Goal: Task Accomplishment & Management: Manage account settings

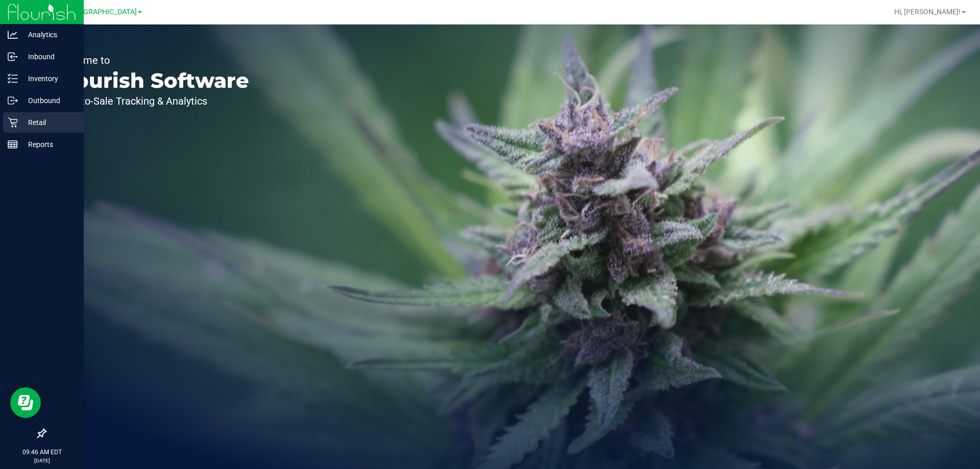
click at [20, 119] on p "Retail" at bounding box center [48, 122] width 61 height 12
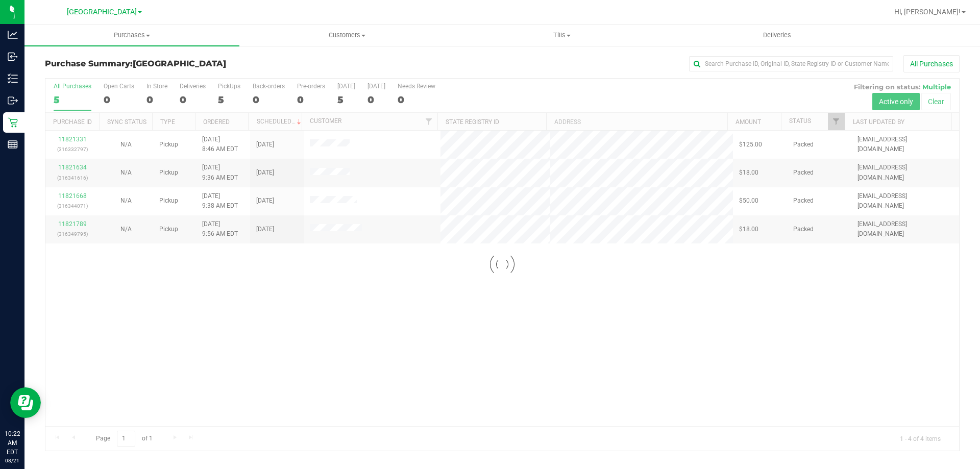
click at [135, 312] on div at bounding box center [501, 265] width 913 height 372
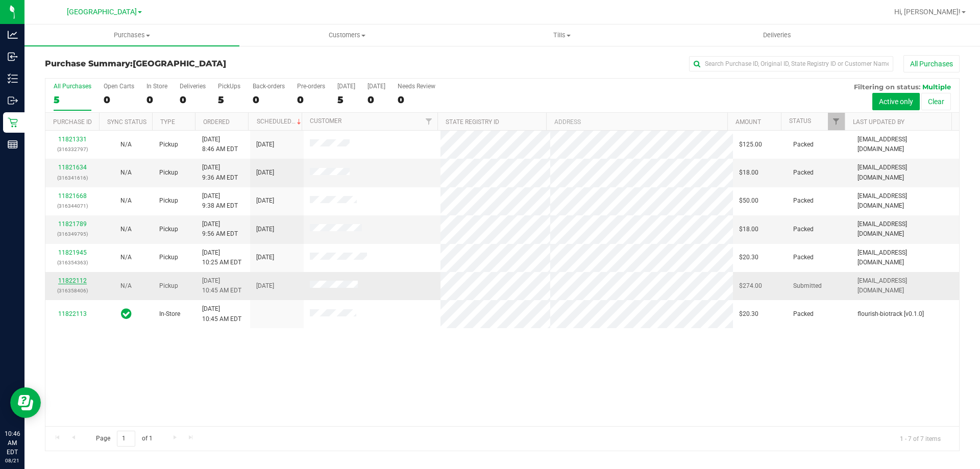
click at [72, 283] on link "11822112" at bounding box center [72, 280] width 29 height 7
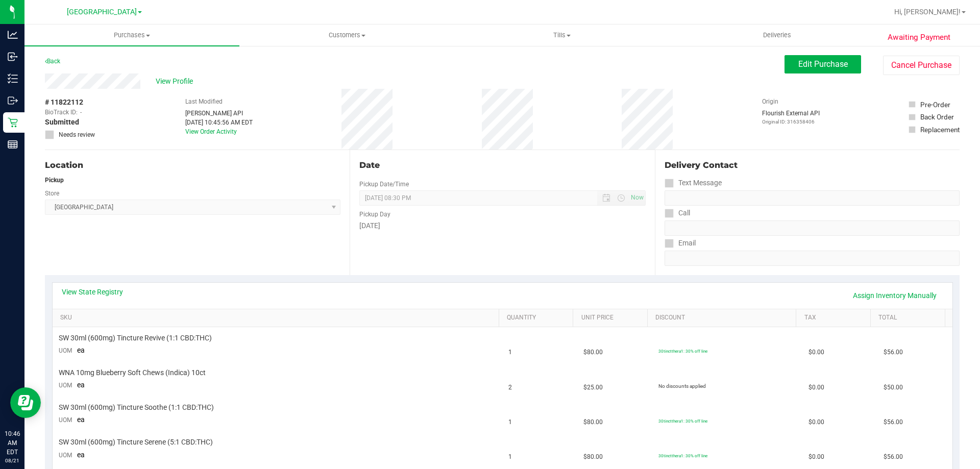
click at [482, 239] on div "Date Pickup Date/Time [DATE] Now [DATE] 08:30 PM Now Pickup Day [DATE]" at bounding box center [502, 212] width 305 height 125
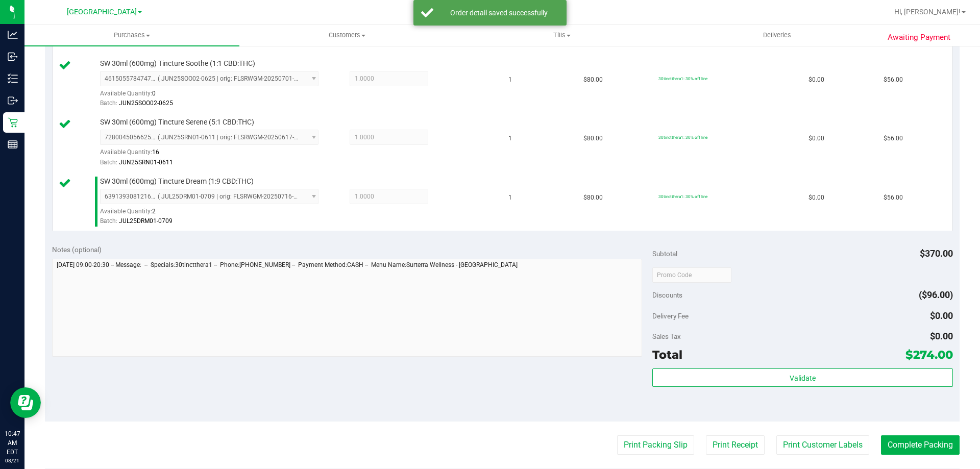
scroll to position [459, 0]
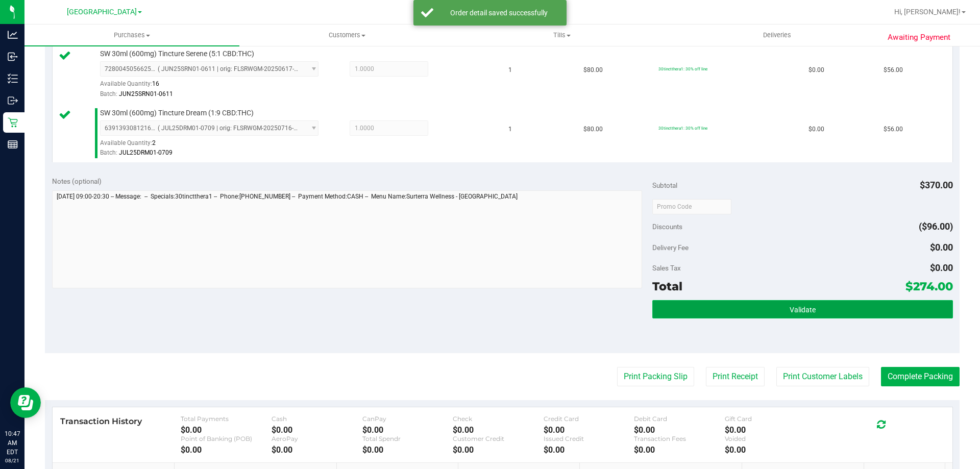
click at [743, 305] on button "Validate" at bounding box center [802, 309] width 300 height 18
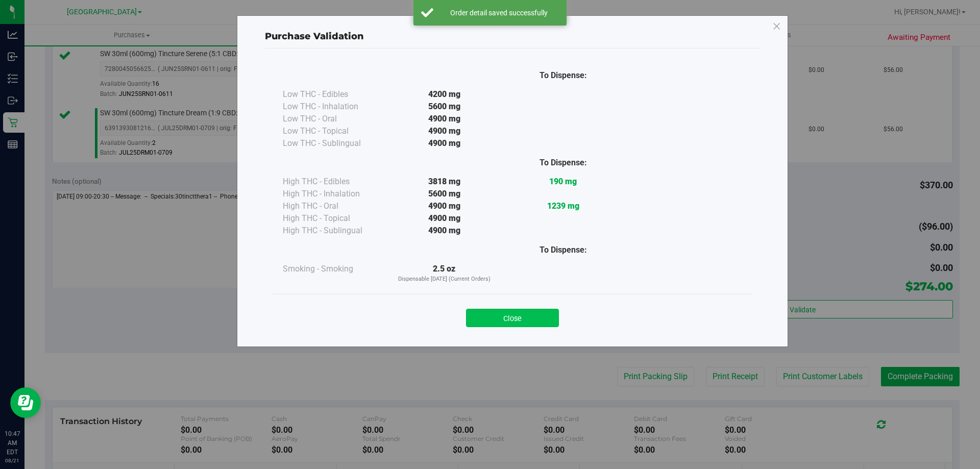
click at [534, 314] on button "Close" at bounding box center [512, 318] width 93 height 18
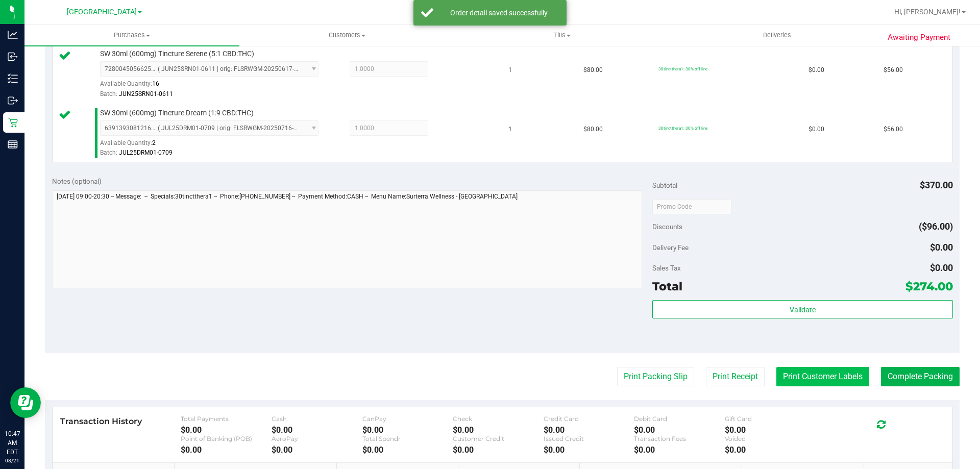
click at [809, 384] on button "Print Customer Labels" at bounding box center [822, 376] width 93 height 19
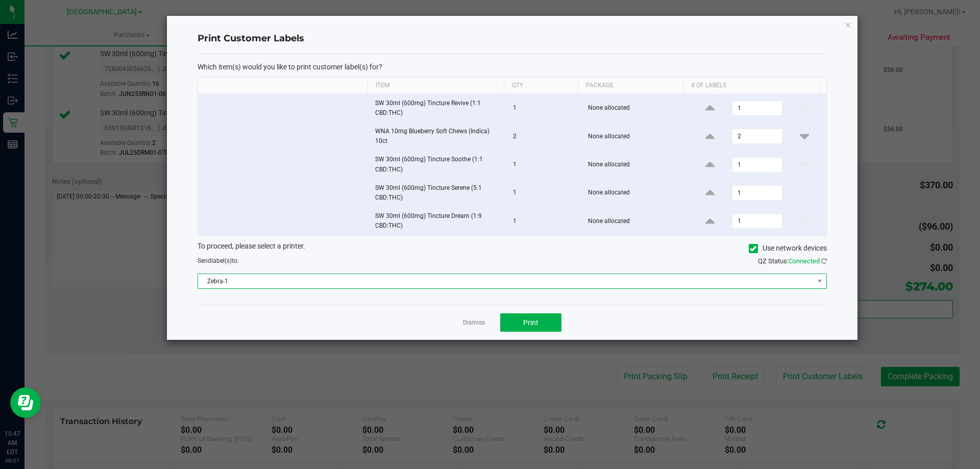
click at [462, 278] on span "Zebra-1" at bounding box center [505, 281] width 615 height 14
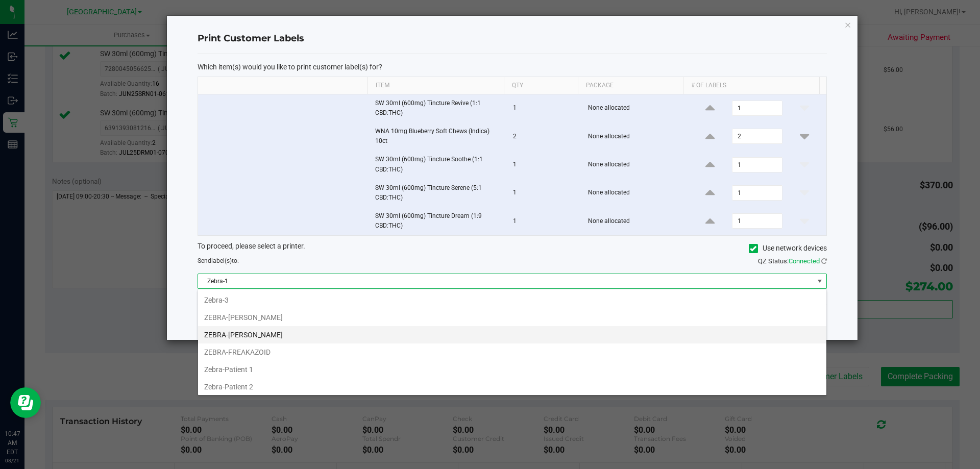
scroll to position [51, 0]
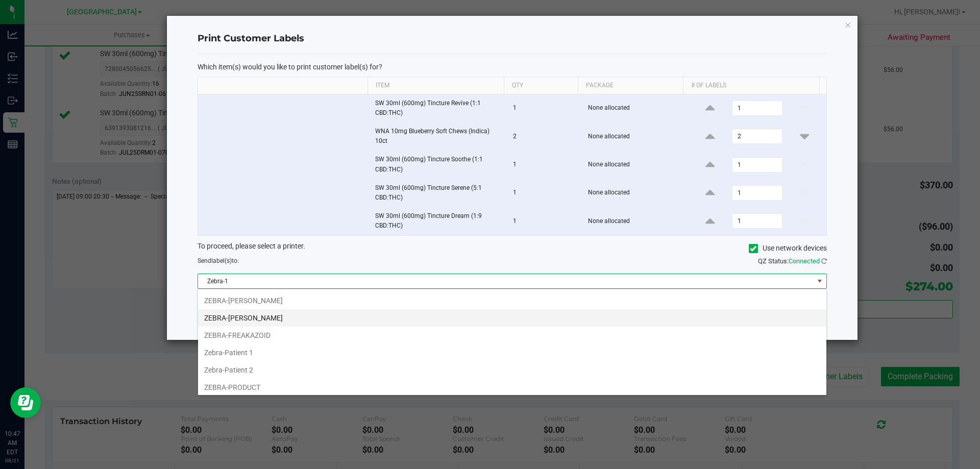
click at [278, 312] on li "ZEBRA-[PERSON_NAME]" at bounding box center [512, 317] width 628 height 17
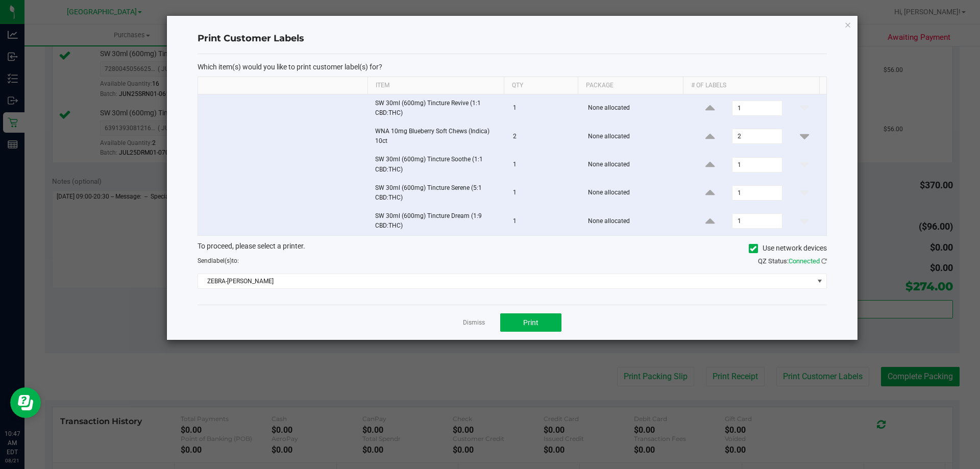
click at [557, 332] on div "Dismiss Print" at bounding box center [511, 322] width 629 height 35
click at [549, 331] on button "Print" at bounding box center [530, 322] width 61 height 18
drag, startPoint x: 472, startPoint y: 322, endPoint x: 413, endPoint y: 258, distance: 86.3
click at [467, 319] on link "Dismiss" at bounding box center [474, 322] width 22 height 9
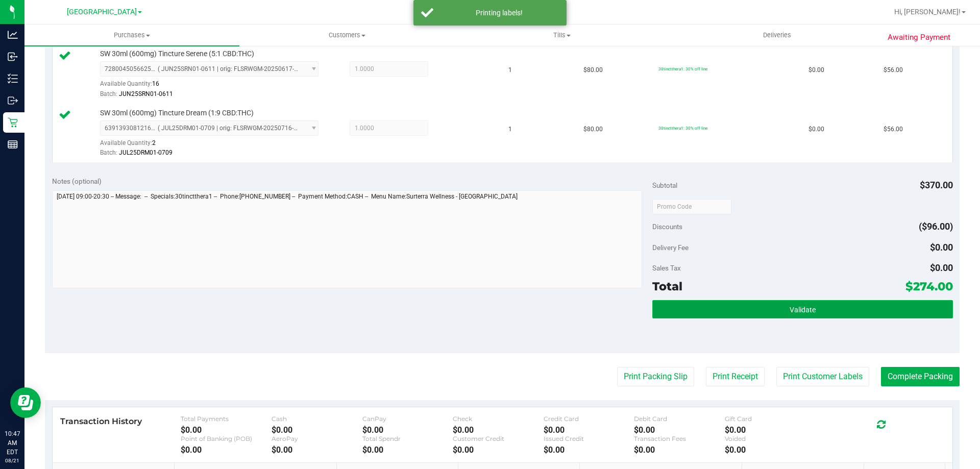
click at [657, 311] on button "Validate" at bounding box center [802, 309] width 300 height 18
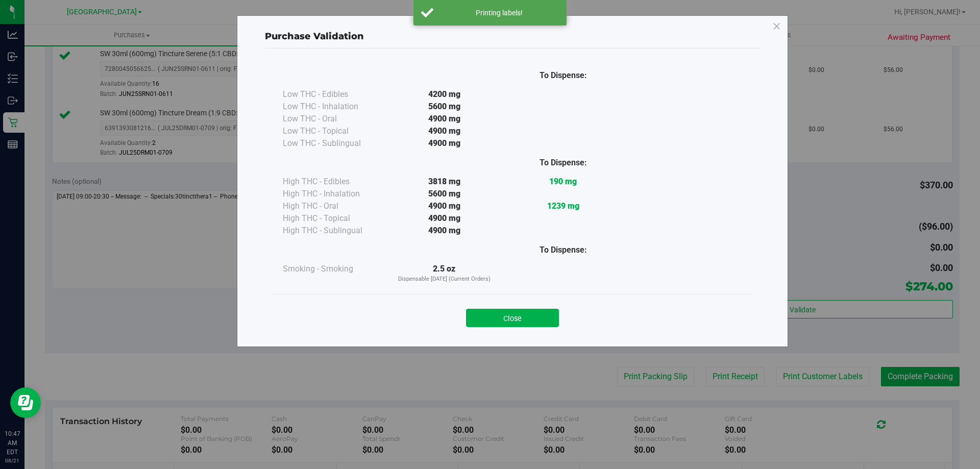
drag, startPoint x: 540, startPoint y: 324, endPoint x: 804, endPoint y: 325, distance: 263.8
click at [542, 323] on button "Close" at bounding box center [512, 318] width 93 height 18
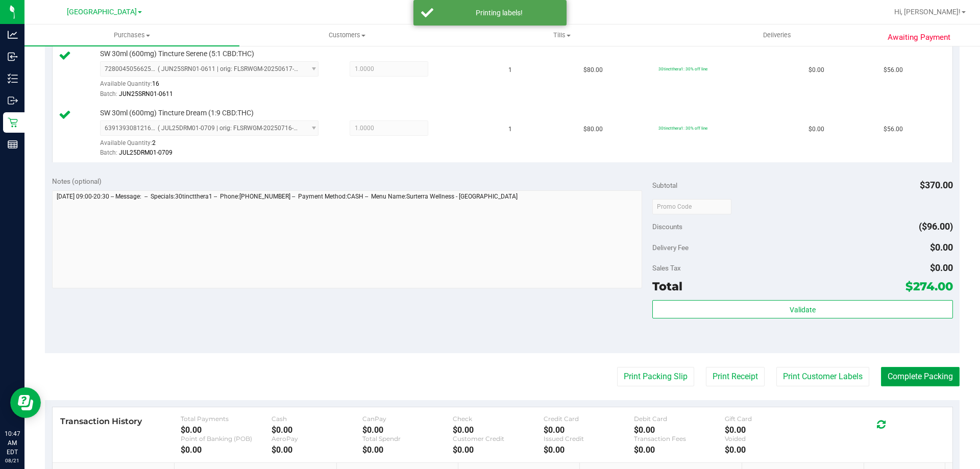
click at [925, 377] on button "Complete Packing" at bounding box center [920, 376] width 79 height 19
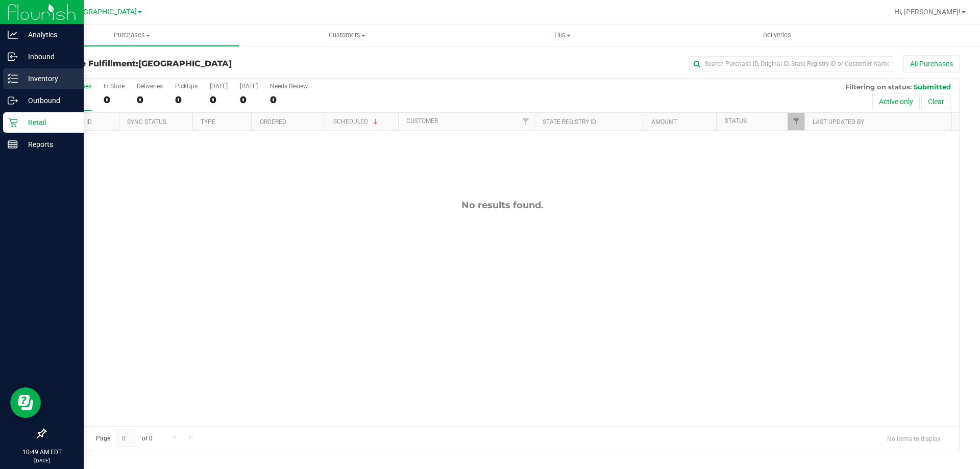
click at [35, 71] on div "Inventory" at bounding box center [43, 78] width 81 height 20
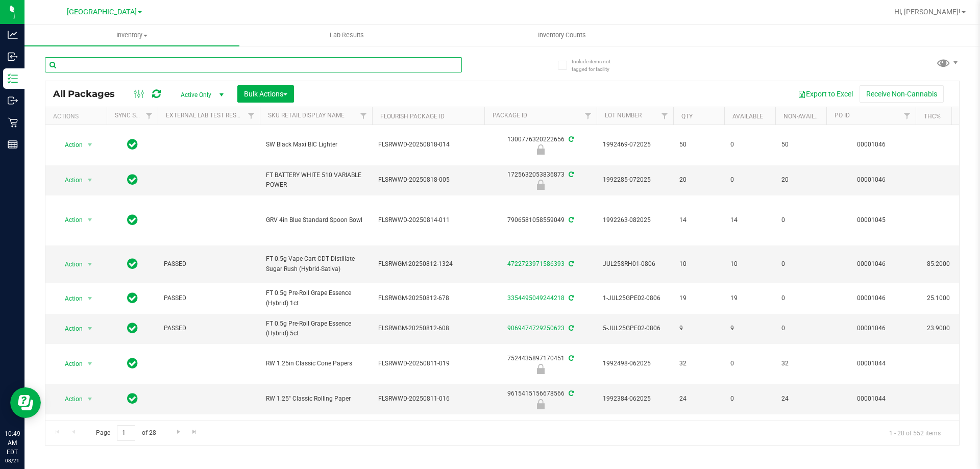
click at [139, 60] on input "text" at bounding box center [253, 64] width 417 height 15
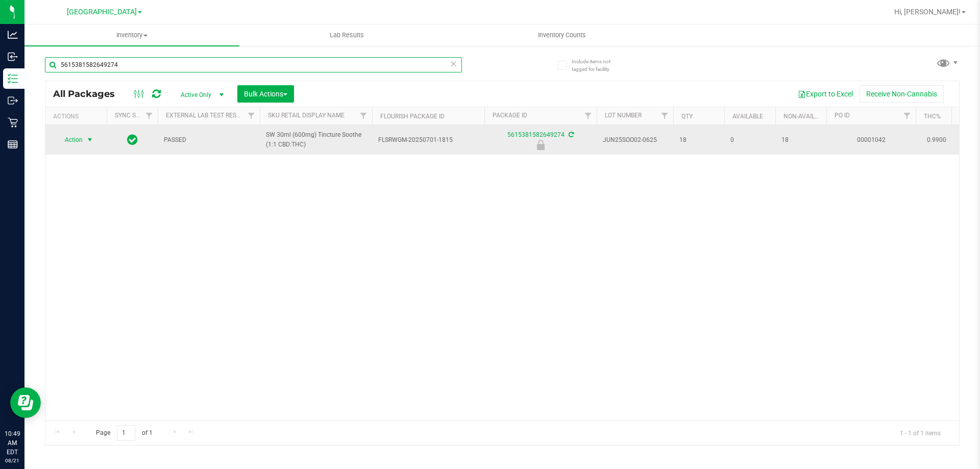
type input "5615381582649274"
click at [80, 140] on span "Action" at bounding box center [70, 140] width 28 height 14
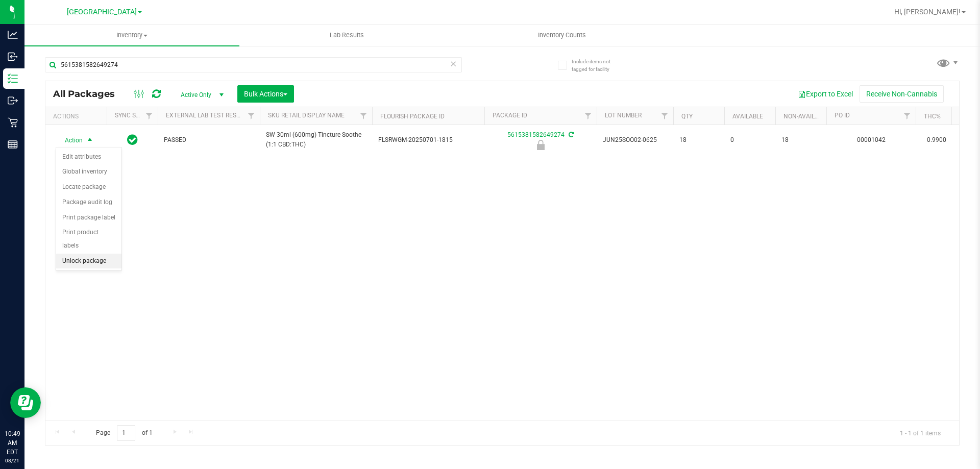
click at [73, 254] on li "Unlock package" at bounding box center [88, 261] width 65 height 15
